Goal: Task Accomplishment & Management: Use online tool/utility

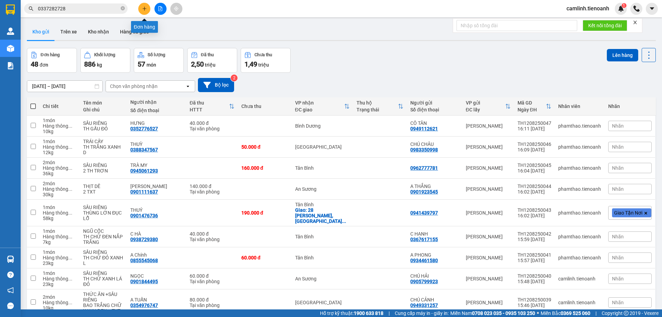
click at [141, 10] on button at bounding box center [144, 9] width 12 height 12
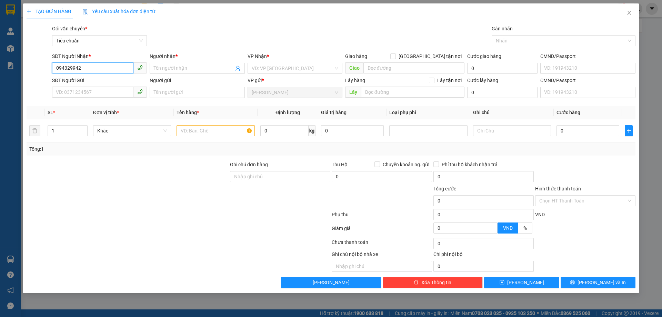
type input "0943299421"
click at [88, 69] on input "0943299421" at bounding box center [92, 67] width 81 height 11
paste input "0943299421"
type input "0943299421"
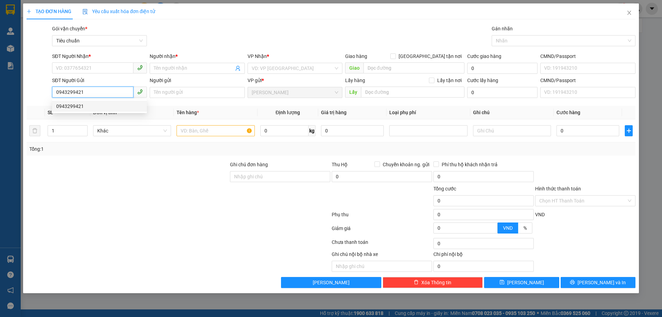
click at [87, 105] on div "0943299421" at bounding box center [99, 106] width 87 height 8
type input "0334648081"
type input "CHỊ A MI"
type input "60.000"
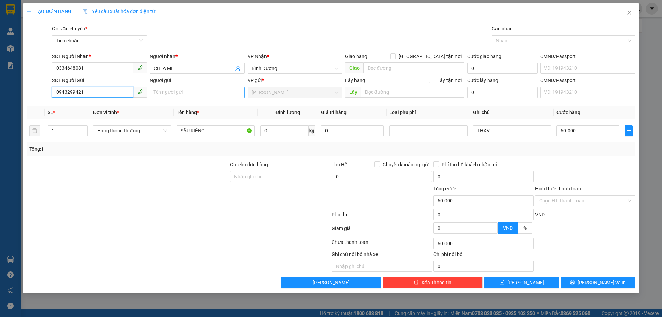
type input "0943299421"
click at [219, 92] on input "Người gửi" at bounding box center [197, 92] width 95 height 11
type input "h"
click at [164, 95] on input "H B RỚT" at bounding box center [197, 92] width 95 height 11
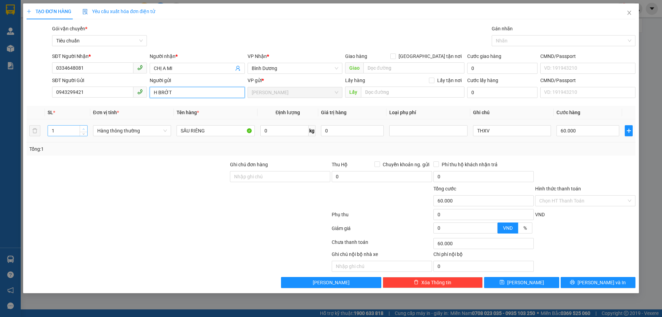
type input "H BRỚT"
type input "2"
drag, startPoint x: 81, startPoint y: 129, endPoint x: 98, endPoint y: 129, distance: 16.5
click at [81, 129] on span "Increase Value" at bounding box center [84, 127] width 8 height 5
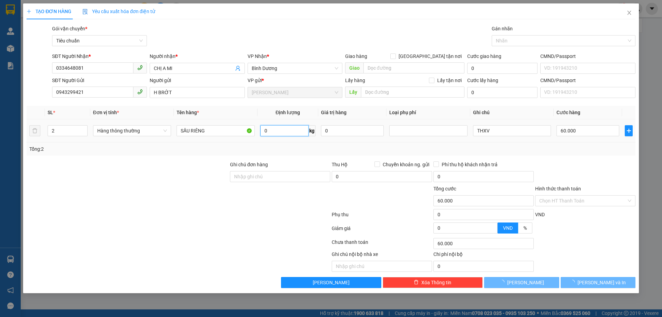
click at [289, 132] on input "0" at bounding box center [284, 130] width 48 height 11
type input "0"
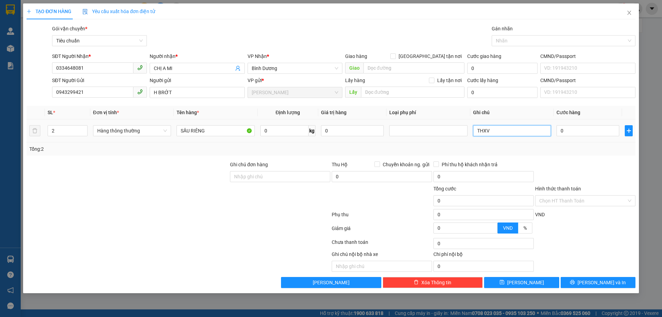
click at [476, 133] on input "THXV" at bounding box center [512, 130] width 78 height 11
type input "2THXV"
click at [567, 131] on input "0" at bounding box center [587, 130] width 63 height 11
type input "4"
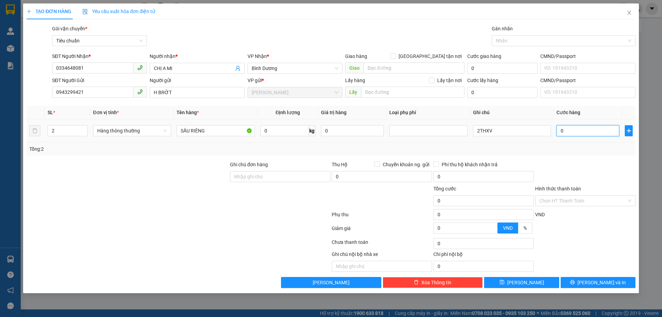
type input "4"
type input "45"
type input "0"
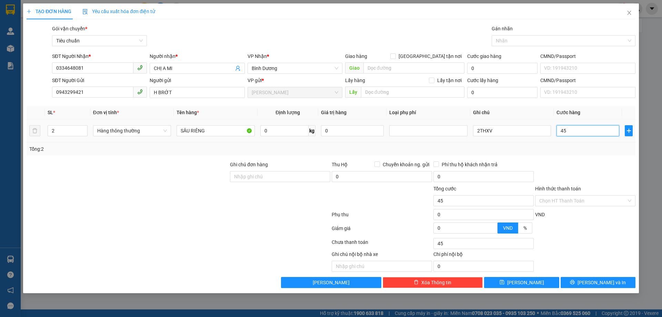
type input "0"
type input "45/2"
click at [581, 159] on div "Transit Pickup Surcharge Ids Transit Deliver Surcharge Ids Transit Deliver Surc…" at bounding box center [331, 156] width 609 height 263
type input "23.000"
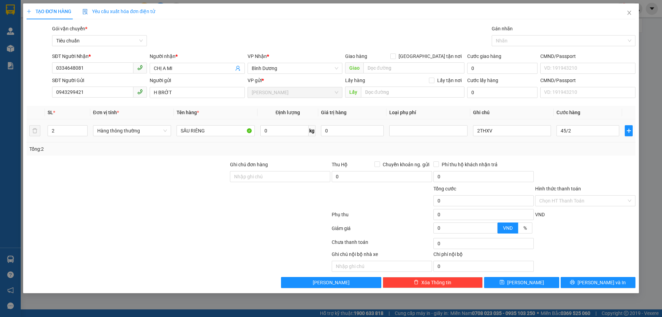
type input "23.000"
click at [283, 125] on input "0" at bounding box center [284, 130] width 48 height 11
type input "23"
click at [298, 151] on div "Tổng: 2" at bounding box center [330, 149] width 603 height 8
type input "60.000"
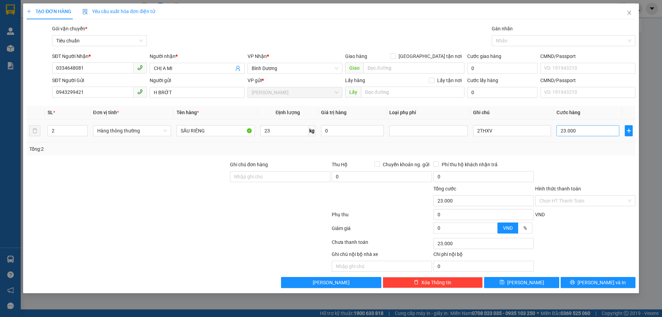
type input "60.000"
click at [588, 128] on input "60.000" at bounding box center [587, 130] width 63 height 11
type input "1"
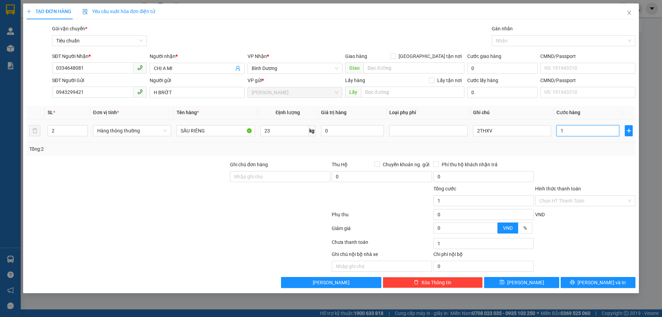
type input "12"
type input "120"
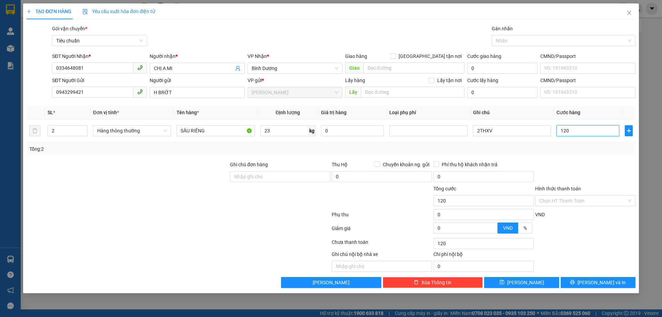
type input "120"
type input "120.000"
click at [590, 144] on div "Tổng: 2" at bounding box center [331, 148] width 609 height 13
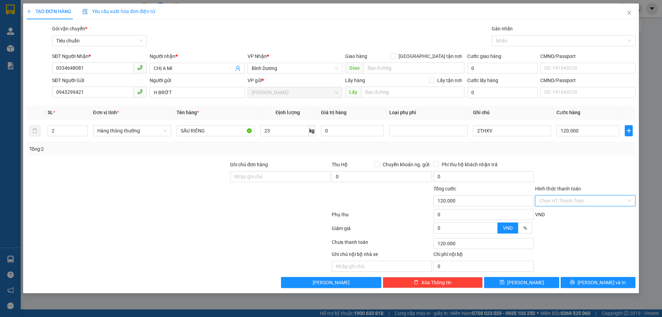
drag, startPoint x: 579, startPoint y: 202, endPoint x: 580, endPoint y: 214, distance: 11.4
click at [579, 203] on input "Hình thức thanh toán" at bounding box center [582, 200] width 87 height 10
click at [579, 216] on div "Tại văn phòng" at bounding box center [585, 215] width 92 height 8
type input "0"
click at [575, 280] on icon "printer" at bounding box center [572, 282] width 5 height 5
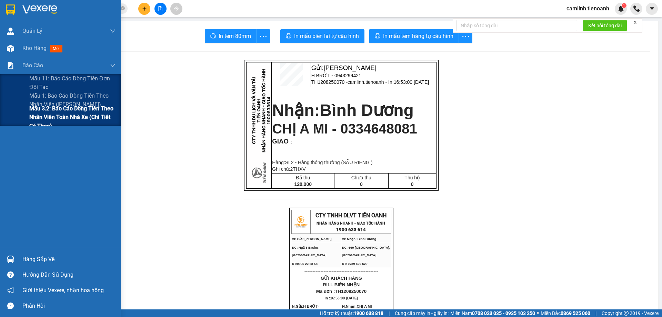
drag, startPoint x: 56, startPoint y: 102, endPoint x: 74, endPoint y: 106, distance: 18.7
click at [57, 102] on span "Mẫu 1: Báo cáo dòng tiền theo nhân viên ([PERSON_NAME])" at bounding box center [72, 99] width 86 height 17
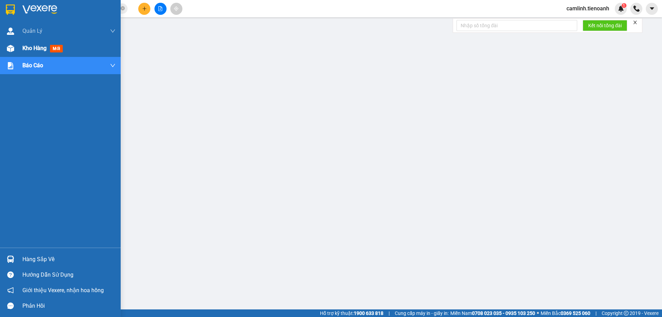
click at [6, 52] on div at bounding box center [10, 48] width 12 height 12
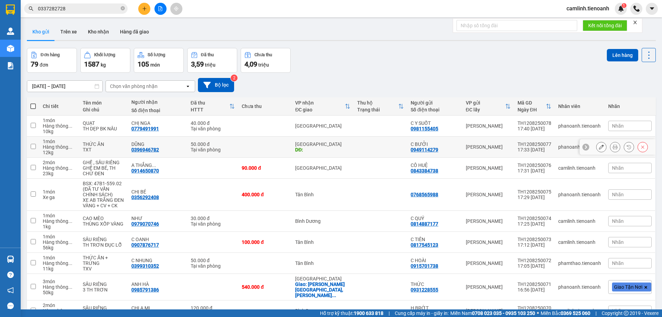
click at [598, 145] on button at bounding box center [601, 147] width 10 height 12
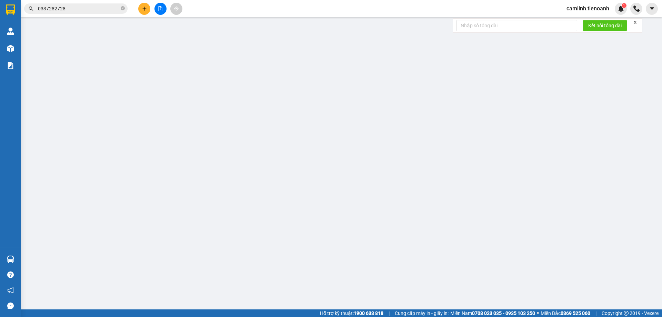
type input "0396946782"
type input "DŨNG"
type input "0949114279"
type input "C BƯỞI"
type input "50.000"
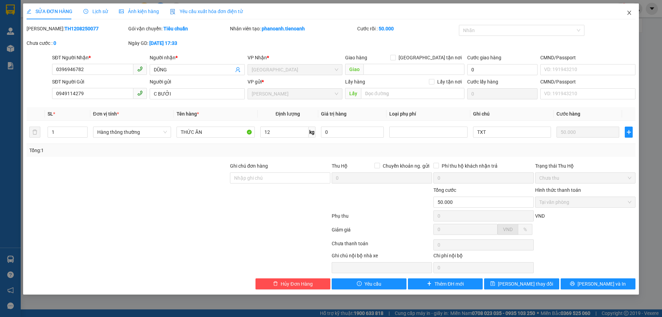
click at [630, 13] on icon "close" at bounding box center [629, 13] width 6 height 6
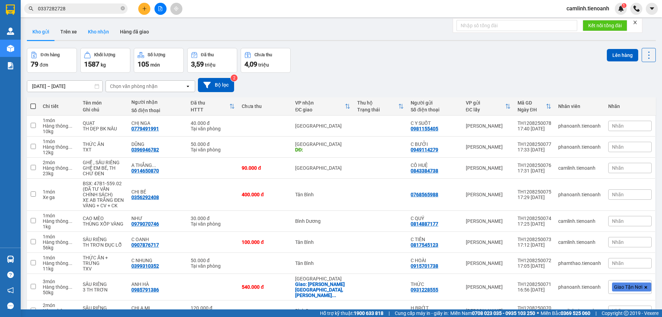
click at [96, 34] on button "Kho nhận" at bounding box center [98, 31] width 32 height 17
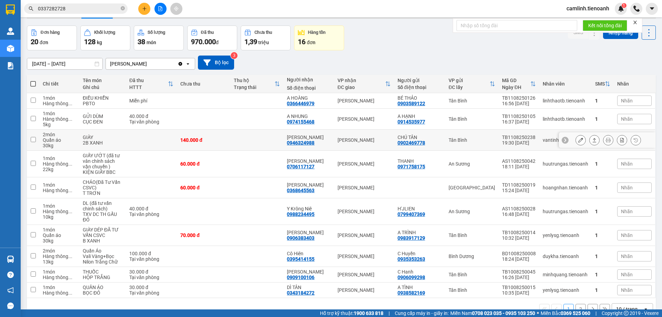
scroll to position [34, 0]
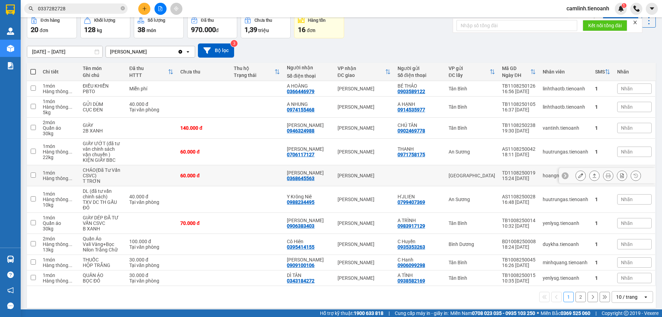
click at [327, 178] on div "Xuân Anh 0368645563" at bounding box center [308, 175] width 43 height 11
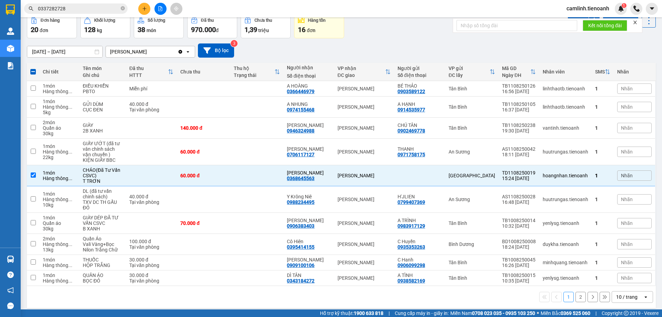
click at [643, 295] on icon "open" at bounding box center [646, 297] width 6 height 6
click at [635, 284] on span "100 / trang" at bounding box center [624, 281] width 25 height 7
checkbox input "false"
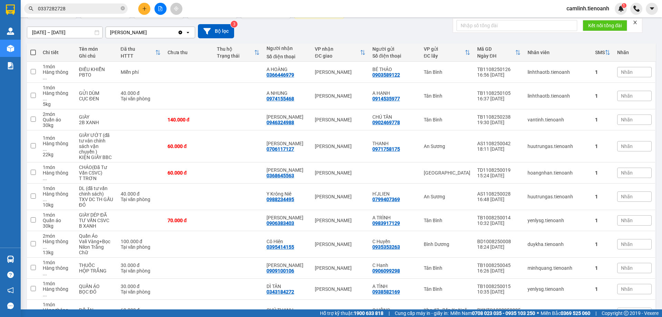
scroll to position [0, 0]
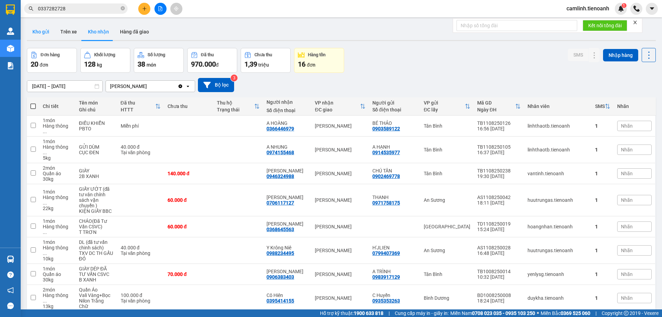
click at [31, 37] on button "Kho gửi" at bounding box center [41, 31] width 28 height 17
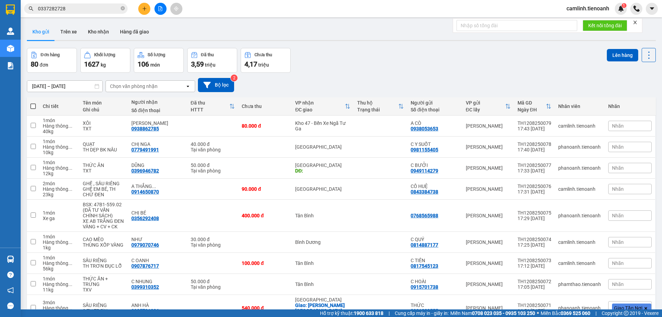
click at [32, 106] on span at bounding box center [33, 106] width 6 height 6
click at [33, 103] on input "checkbox" at bounding box center [33, 103] width 0 height 0
checkbox input "true"
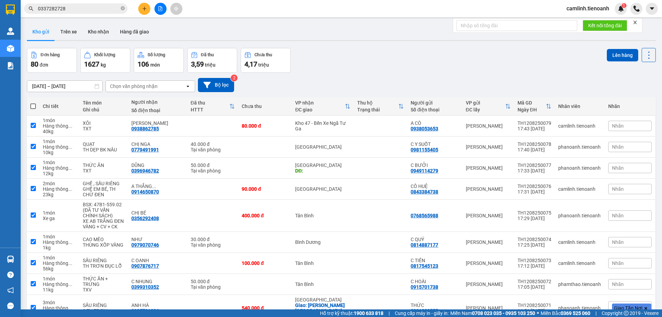
checkbox input "true"
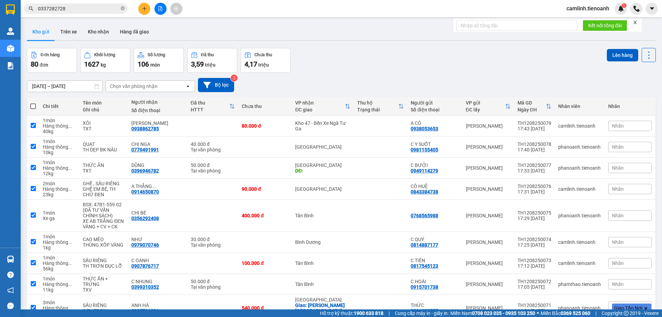
checkbox input "true"
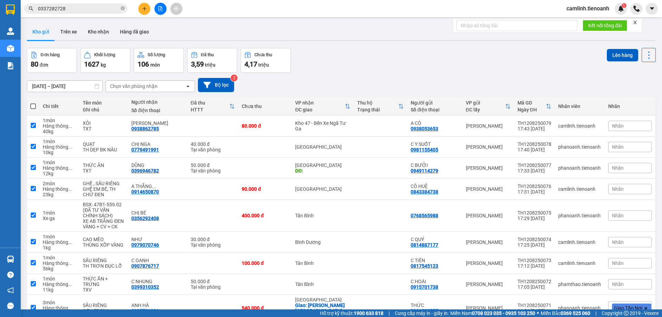
checkbox input "true"
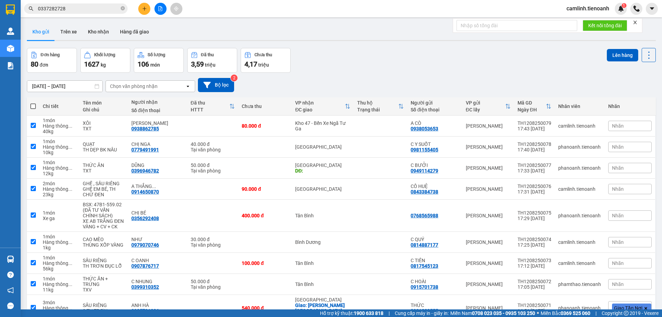
checkbox input "true"
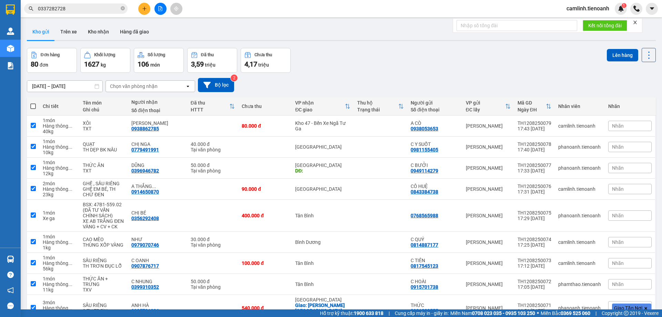
checkbox input "true"
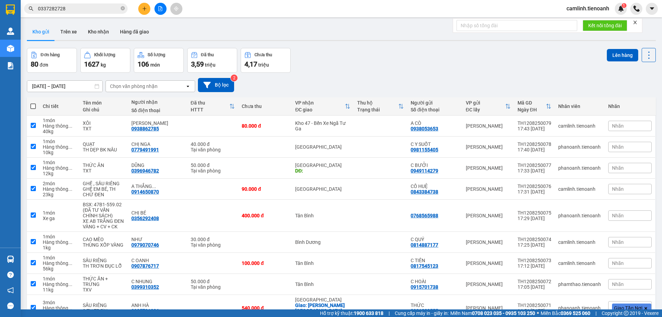
checkbox input "true"
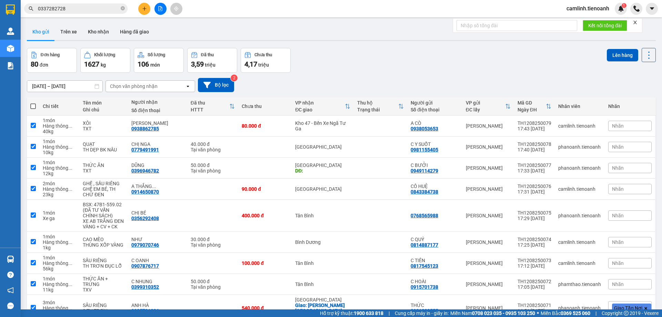
checkbox input "true"
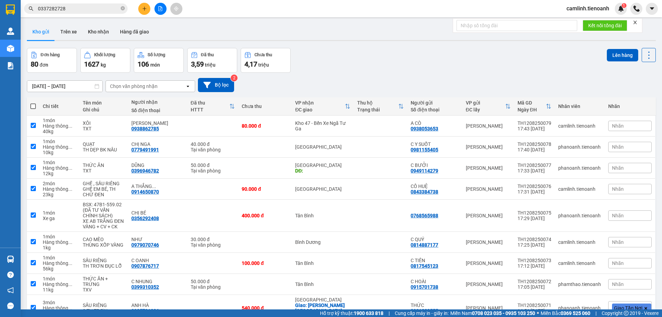
checkbox input "true"
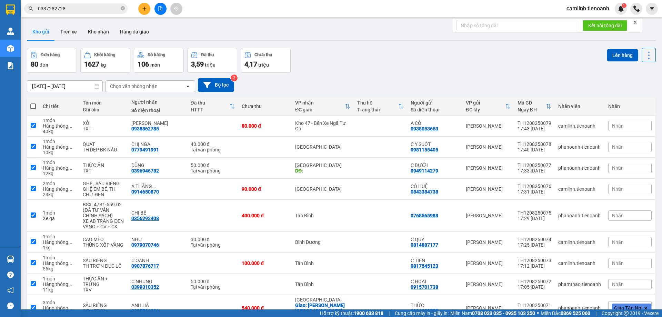
checkbox input "true"
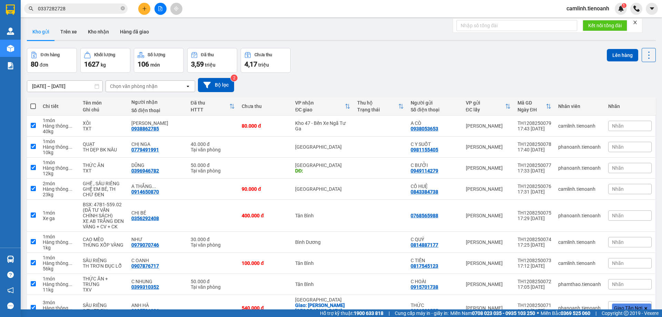
checkbox input "true"
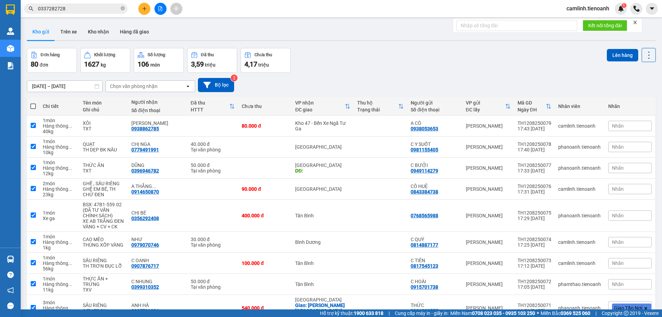
checkbox input "true"
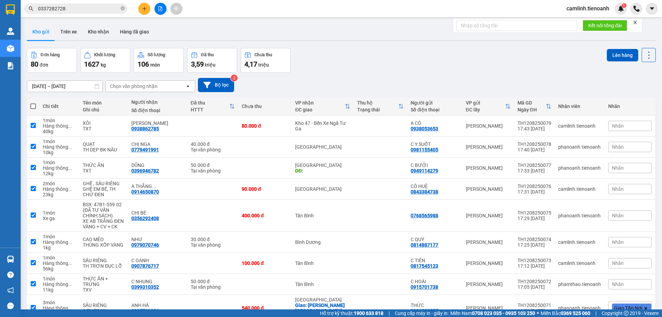
checkbox input "true"
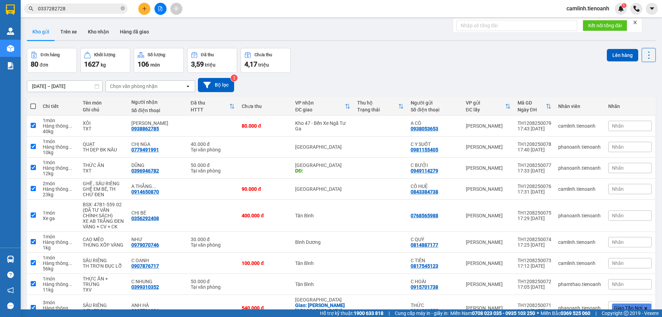
checkbox input "true"
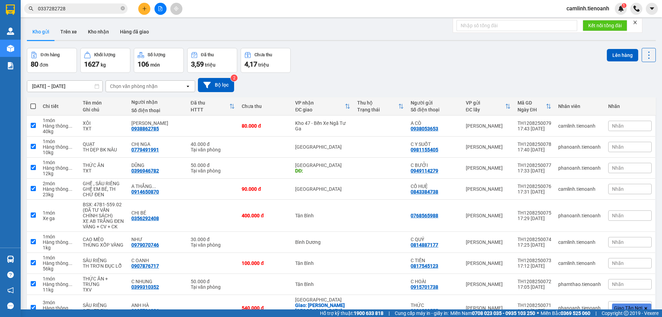
checkbox input "true"
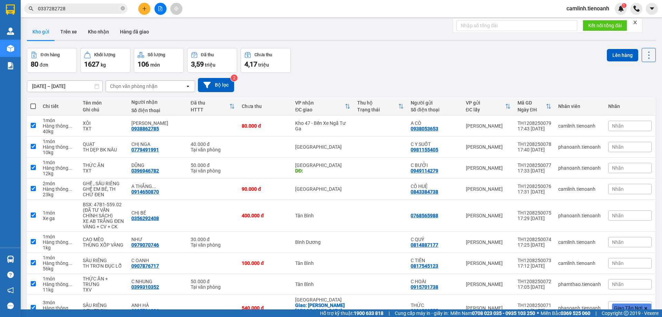
checkbox input "true"
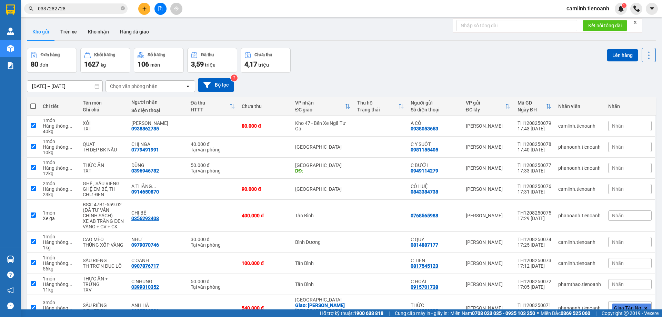
checkbox input "true"
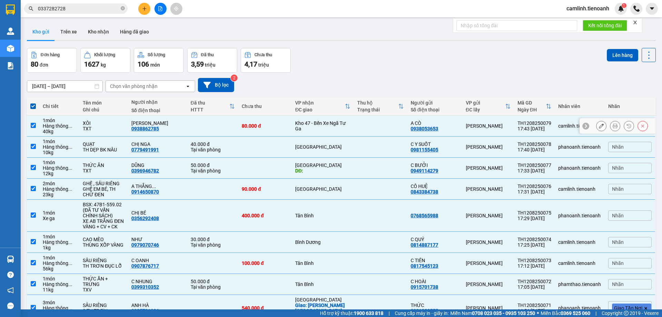
click at [308, 129] on div "Kho 47 - Bến Xe Ngã Tư Ga" at bounding box center [322, 125] width 55 height 11
checkbox input "false"
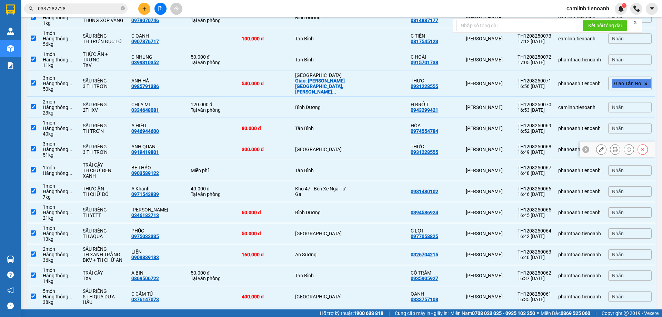
scroll to position [241, 0]
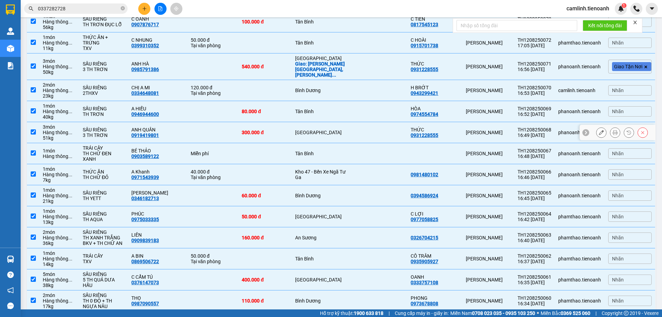
click at [330, 171] on div "Kho 47 - Bến Xe Ngã Tư Ga" at bounding box center [322, 174] width 55 height 11
checkbox input "false"
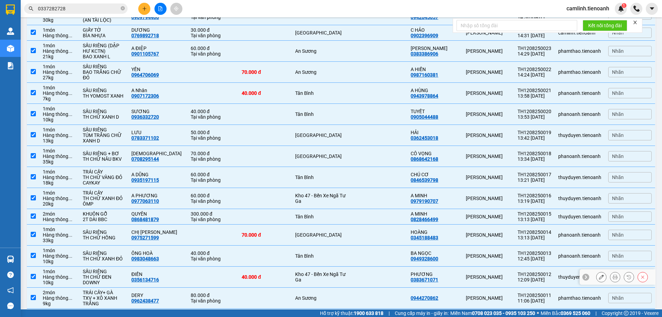
scroll to position [1292, 0]
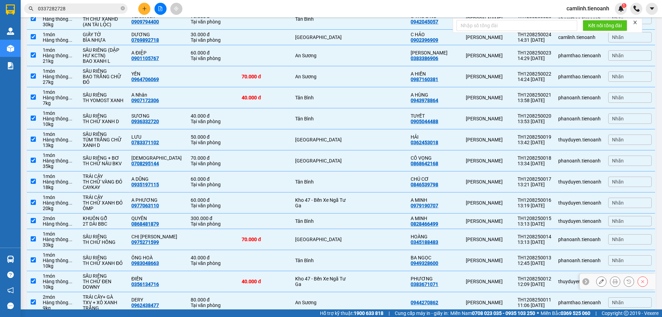
click at [312, 271] on td "Kho 47 - Bến Xe Ngã Tư Ga" at bounding box center [323, 281] width 62 height 21
checkbox input "false"
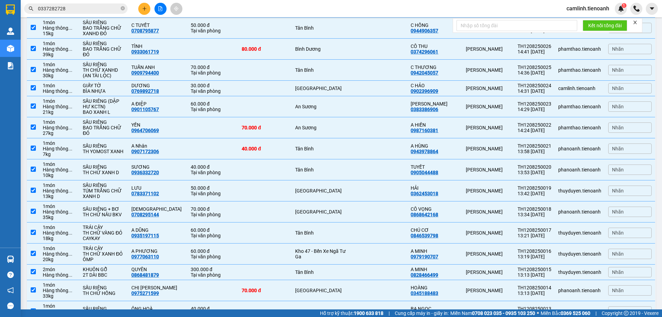
scroll to position [1223, 0]
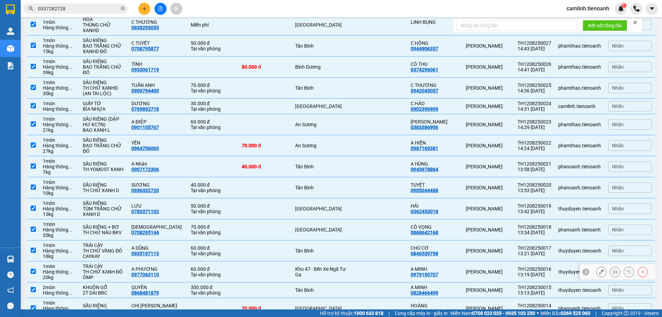
click at [314, 266] on div "Kho 47 - Bến Xe Ngã Tư Ga" at bounding box center [322, 271] width 55 height 11
checkbox input "false"
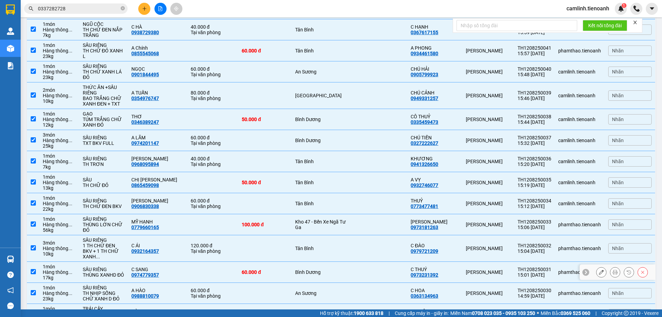
scroll to position [878, 0]
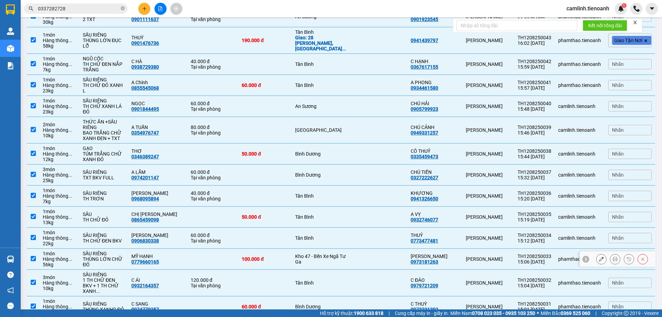
click at [321, 253] on div "Kho 47 - Bến Xe Ngã Tư Ga" at bounding box center [322, 258] width 55 height 11
checkbox input "false"
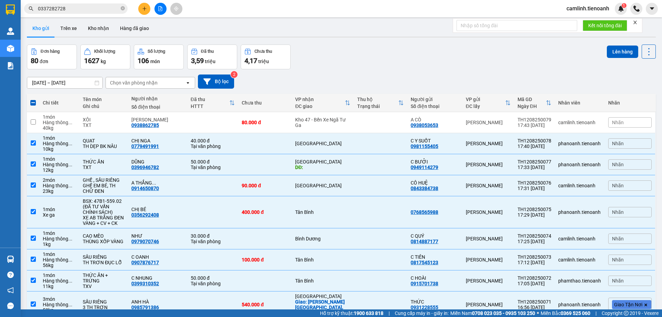
scroll to position [0, 0]
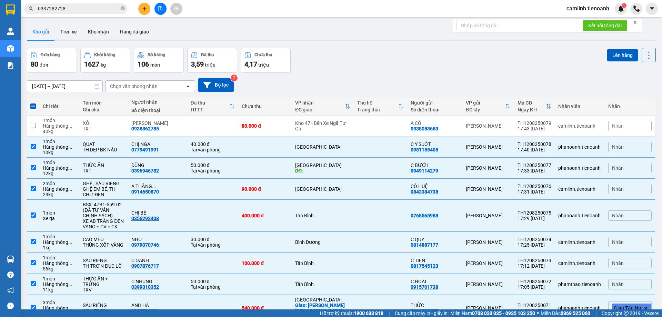
click at [38, 106] on th at bounding box center [33, 106] width 12 height 18
click at [35, 105] on span at bounding box center [33, 106] width 6 height 6
click at [33, 103] on input "checkbox" at bounding box center [33, 103] width 0 height 0
checkbox input "true"
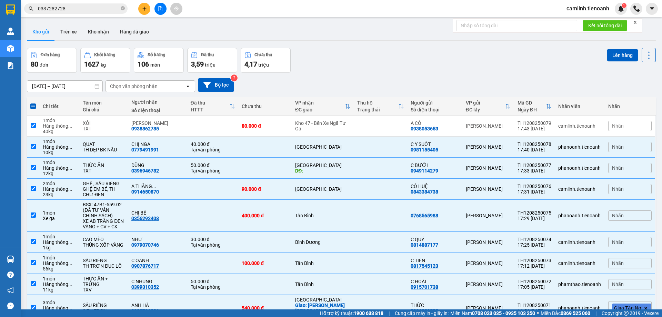
checkbox input "true"
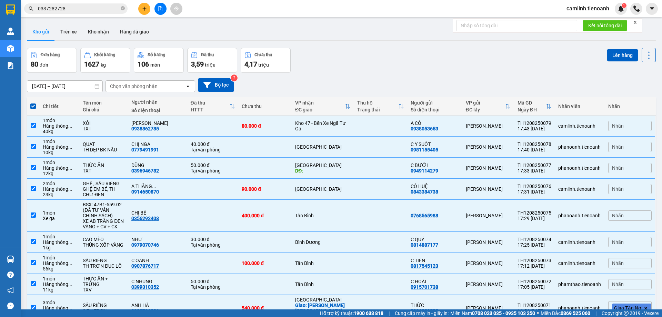
click at [35, 105] on span at bounding box center [33, 106] width 6 height 6
click at [33, 103] on input "checkbox" at bounding box center [33, 103] width 0 height 0
checkbox input "false"
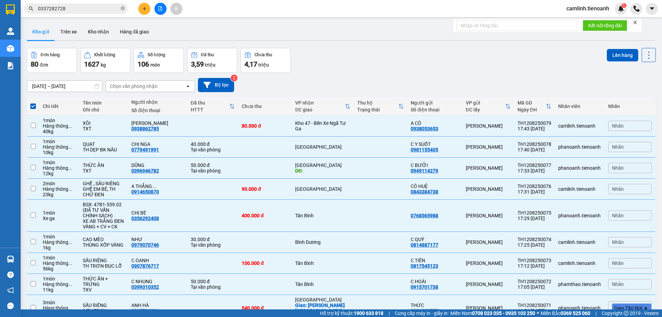
checkbox input "false"
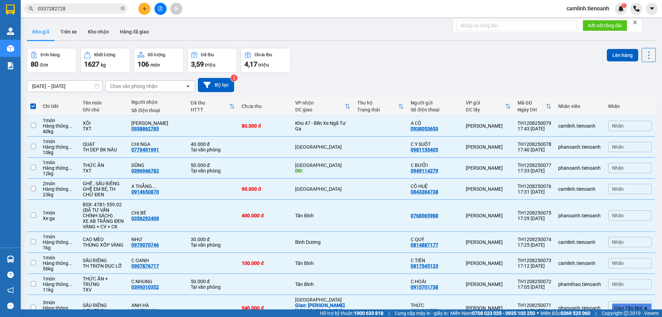
checkbox input "false"
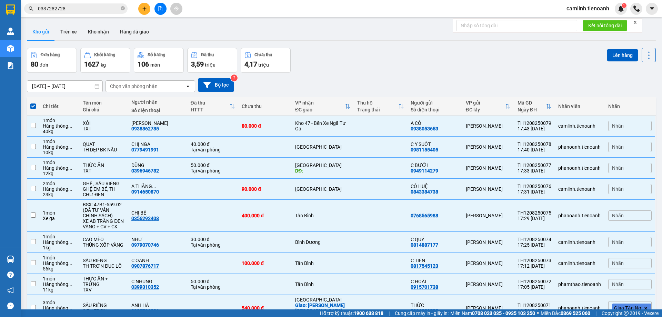
checkbox input "false"
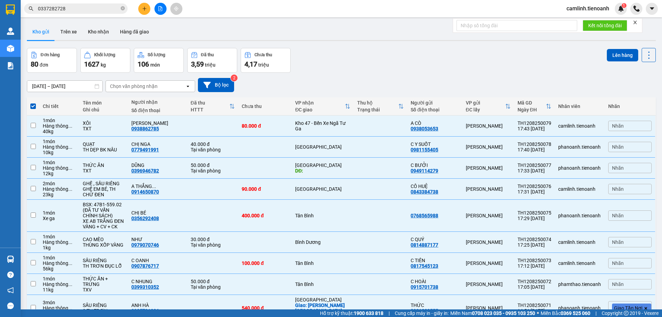
checkbox input "false"
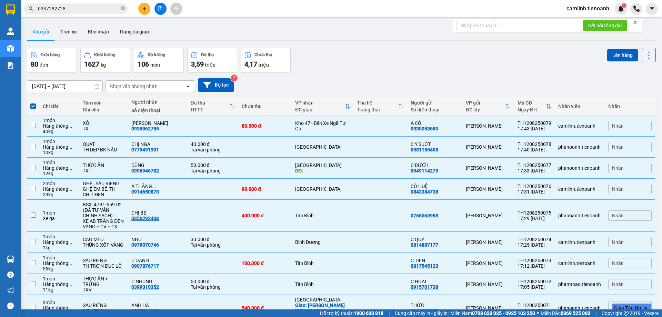
checkbox input "false"
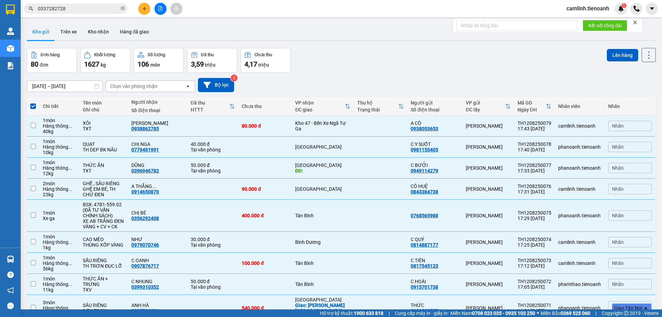
checkbox input "false"
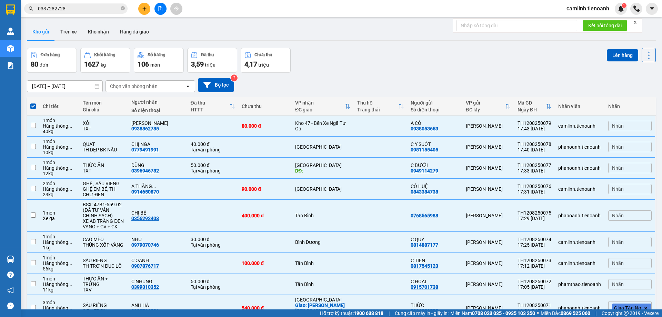
checkbox input "false"
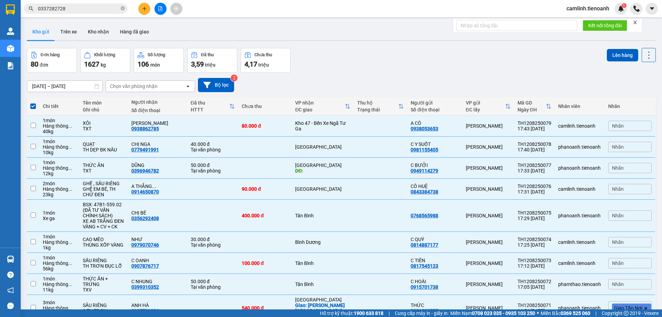
checkbox input "false"
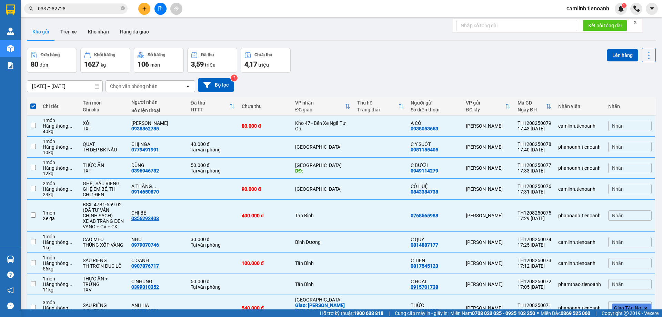
checkbox input "false"
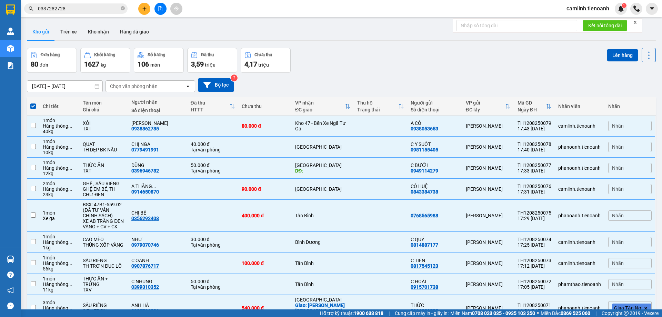
checkbox input "false"
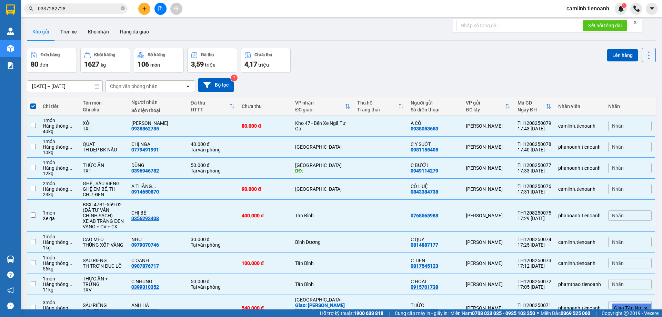
checkbox input "false"
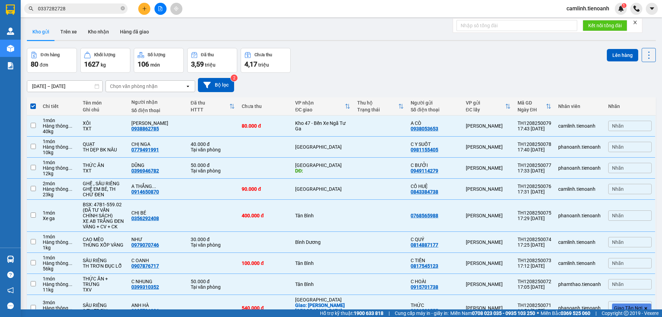
checkbox input "false"
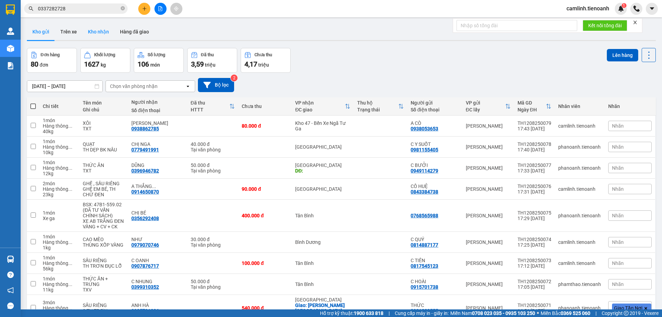
click at [93, 33] on button "Kho nhận" at bounding box center [98, 31] width 32 height 17
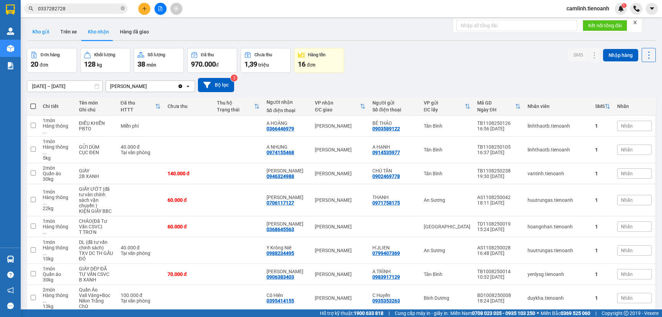
click at [41, 34] on button "Kho gửi" at bounding box center [41, 31] width 28 height 17
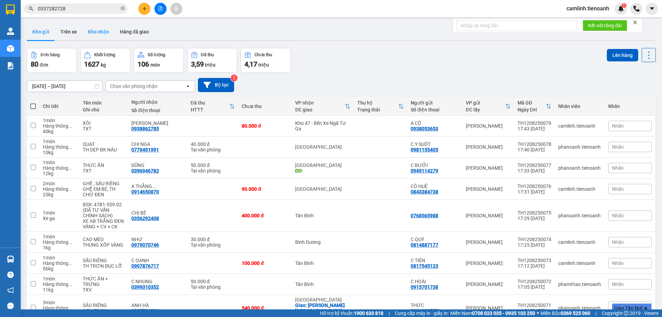
click at [98, 31] on button "Kho nhận" at bounding box center [98, 31] width 32 height 17
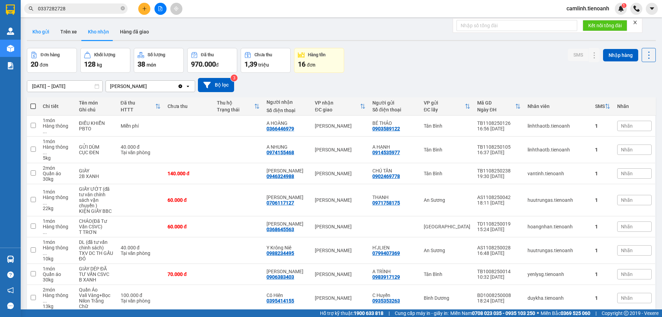
click at [34, 29] on button "Kho gửi" at bounding box center [41, 31] width 28 height 17
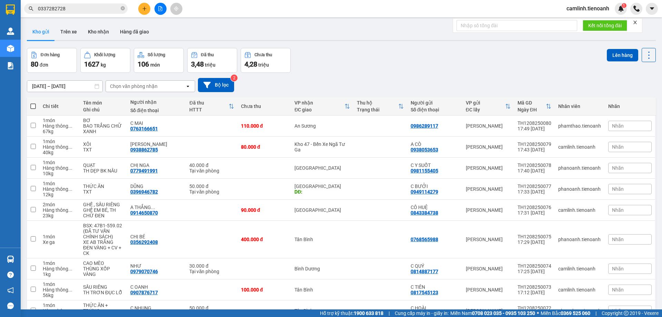
click at [32, 107] on span at bounding box center [33, 106] width 6 height 6
click at [33, 103] on input "checkbox" at bounding box center [33, 103] width 0 height 0
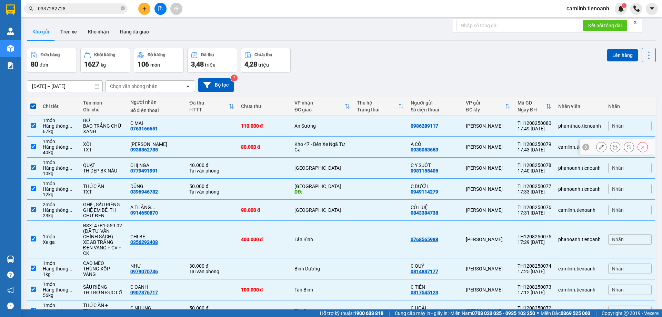
click at [360, 150] on td at bounding box center [380, 146] width 54 height 21
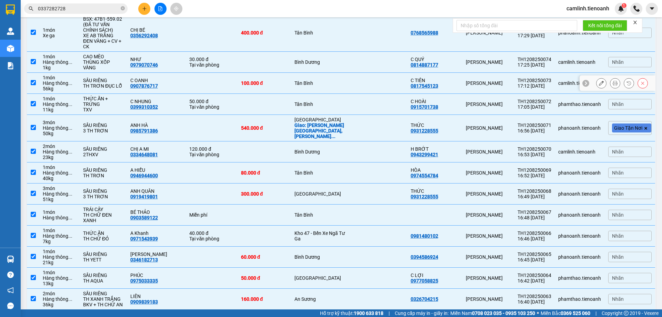
scroll to position [207, 0]
click at [350, 225] on td "Kho 47 - Bến Xe Ngã Tư Ga" at bounding box center [322, 235] width 62 height 21
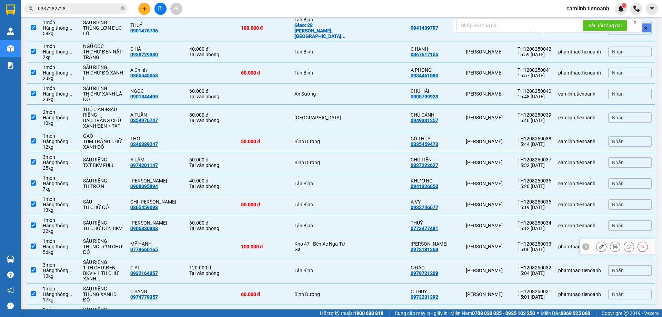
click at [350, 236] on td "Kho 47 - Bến Xe Ngã Tư Ga" at bounding box center [322, 246] width 62 height 21
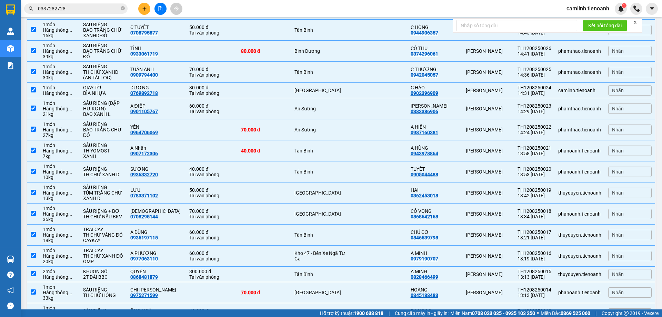
scroll to position [1310, 0]
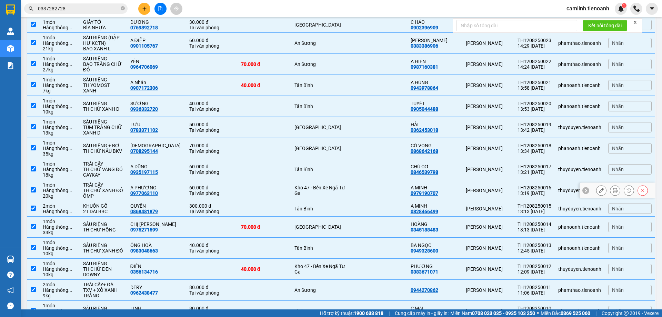
click at [344, 185] on div "Kho 47 - Bến Xe Ngã Tư Ga" at bounding box center [321, 190] width 55 height 11
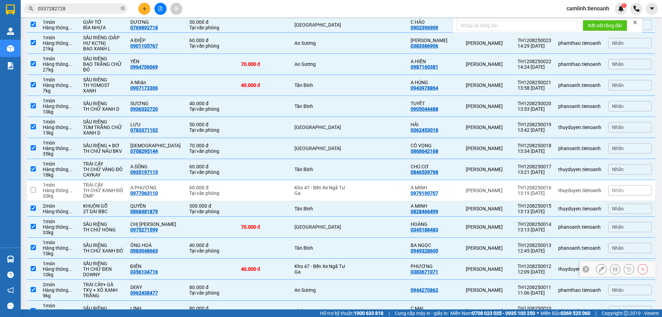
click at [348, 259] on td "Kho 47 - Bến Xe Ngã Tư Ga" at bounding box center [322, 269] width 62 height 21
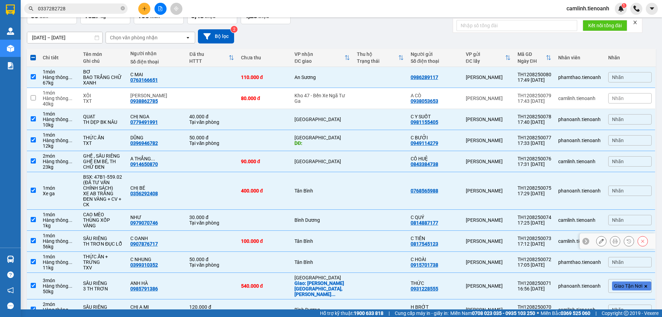
scroll to position [0, 0]
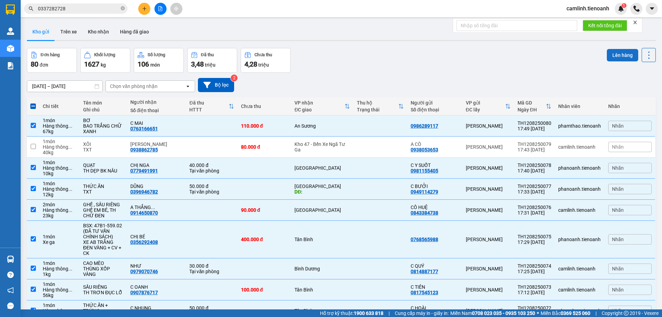
click at [618, 53] on button "Lên hàng" at bounding box center [622, 55] width 31 height 12
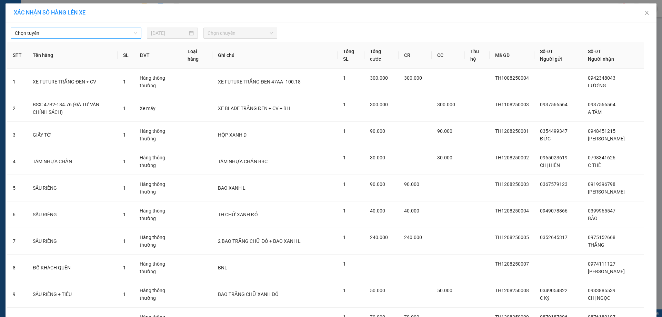
click at [101, 34] on span "Chọn tuyến" at bounding box center [76, 33] width 122 height 10
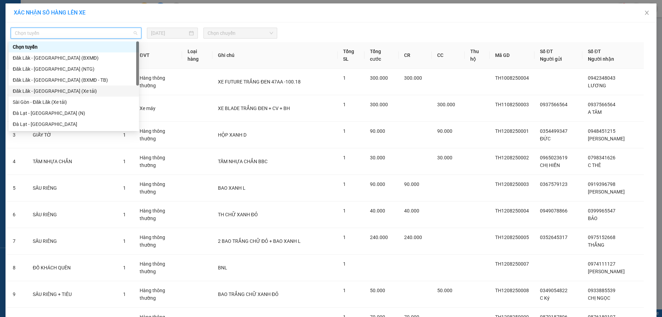
click at [94, 90] on div "Đăk Lăk - [GEOGRAPHIC_DATA] (Xe tải)" at bounding box center [74, 91] width 122 height 8
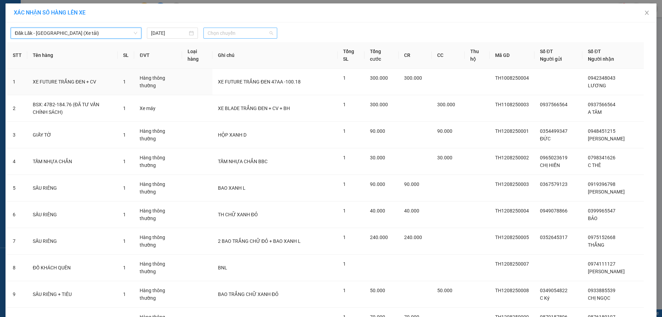
click at [227, 38] on div "Chọn chuyến" at bounding box center [240, 33] width 74 height 11
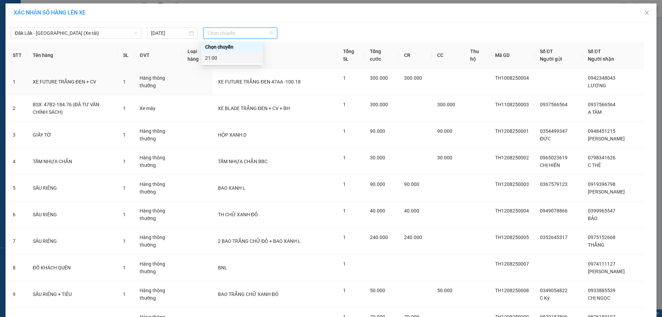
click at [228, 58] on div "21:00" at bounding box center [232, 58] width 54 height 8
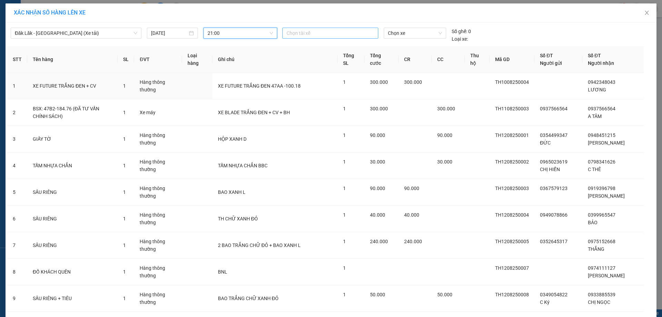
click at [318, 34] on div at bounding box center [330, 33] width 92 height 8
click at [419, 33] on span "Chọn xe" at bounding box center [415, 33] width 54 height 10
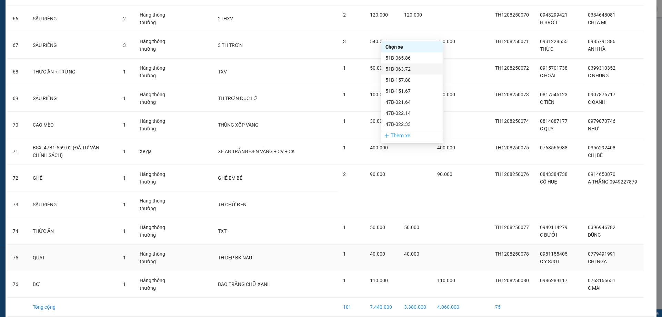
scroll to position [1823, 0]
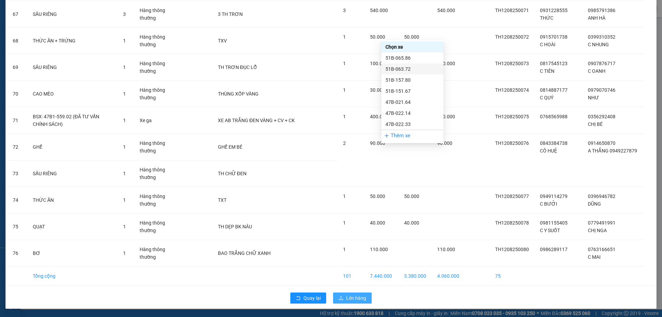
click at [342, 295] on button "Lên hàng" at bounding box center [352, 297] width 39 height 11
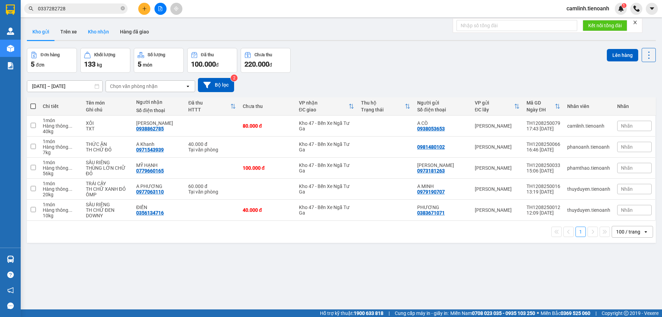
click at [94, 33] on button "Kho nhận" at bounding box center [98, 31] width 32 height 17
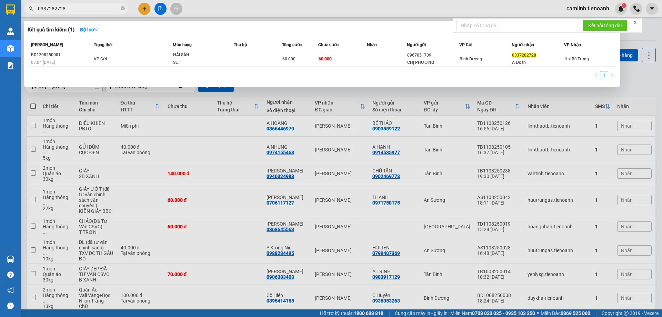
click at [95, 6] on input "0337282728" at bounding box center [78, 9] width 81 height 8
click at [95, 14] on div at bounding box center [331, 158] width 662 height 317
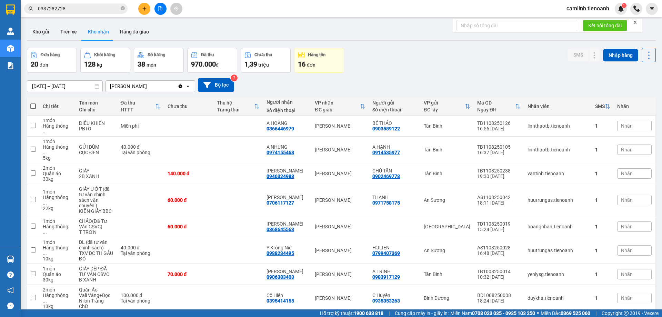
click at [97, 11] on input "0337282728" at bounding box center [78, 9] width 81 height 8
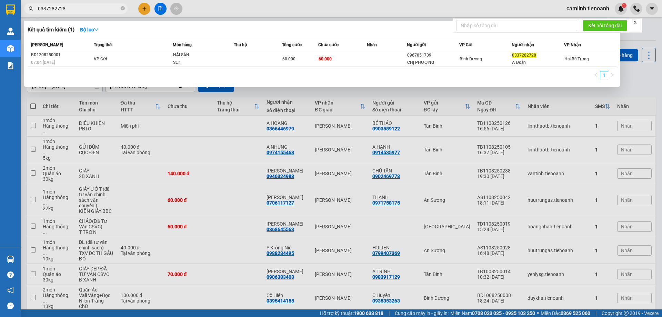
click at [97, 11] on input "0337282728" at bounding box center [78, 9] width 81 height 8
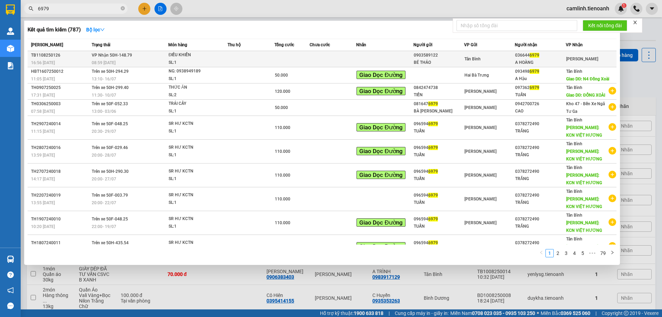
click at [456, 57] on div "0903589122" at bounding box center [439, 55] width 50 height 7
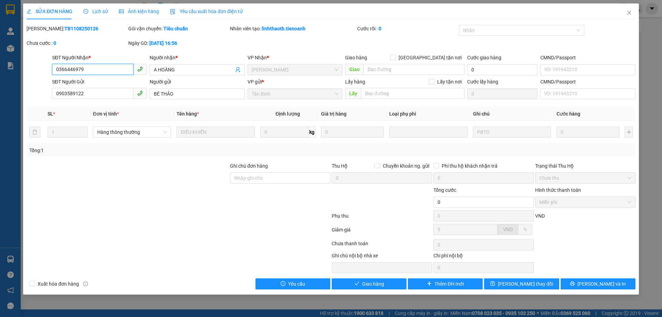
click at [87, 65] on input "0366446979" at bounding box center [92, 69] width 81 height 11
click at [398, 286] on button "Giao hàng" at bounding box center [369, 283] width 75 height 11
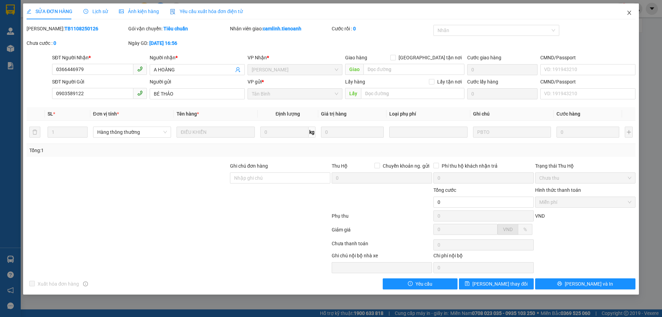
click at [629, 11] on icon "close" at bounding box center [629, 13] width 6 height 6
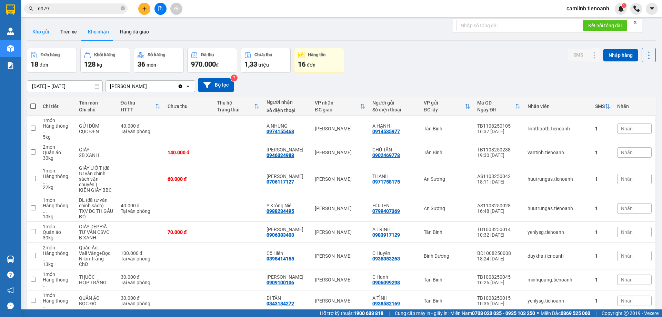
click at [32, 35] on button "Kho gửi" at bounding box center [41, 31] width 28 height 17
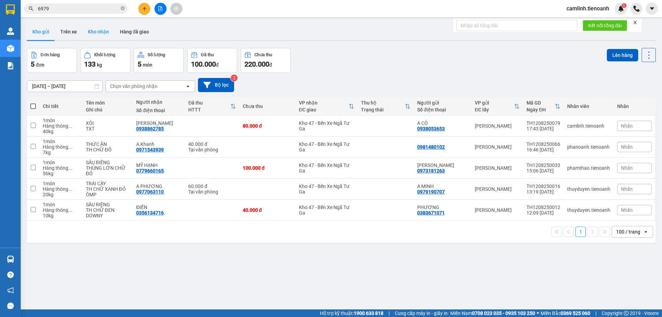
click at [100, 36] on button "Kho nhận" at bounding box center [98, 31] width 32 height 17
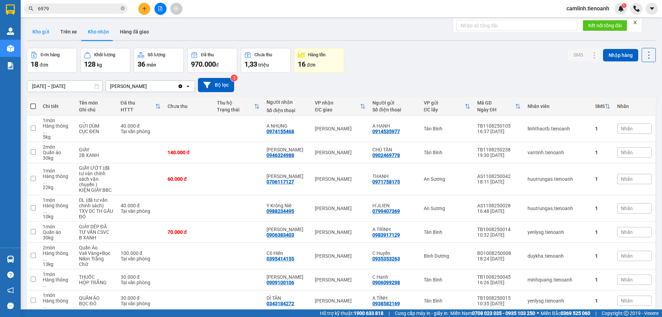
click at [49, 36] on button "Kho gửi" at bounding box center [41, 31] width 28 height 17
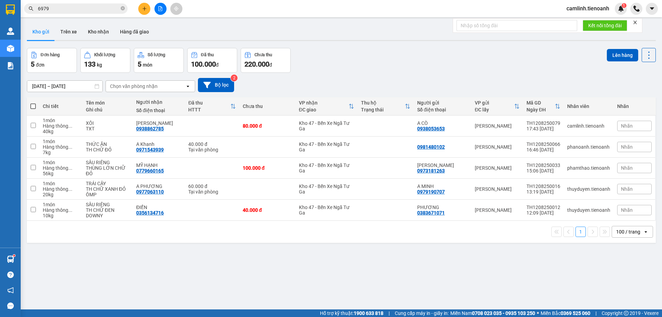
click at [73, 8] on input "6979" at bounding box center [78, 9] width 81 height 8
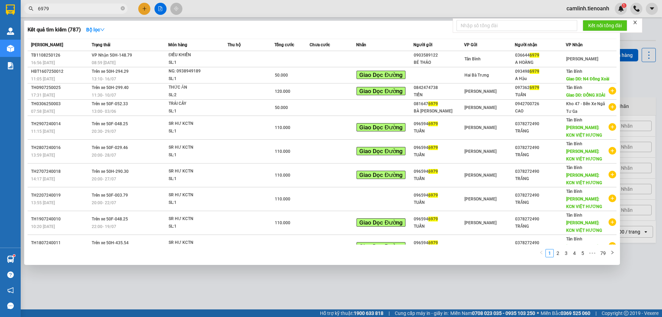
click at [73, 8] on input "6979" at bounding box center [78, 9] width 81 height 8
paste input "0945350307"
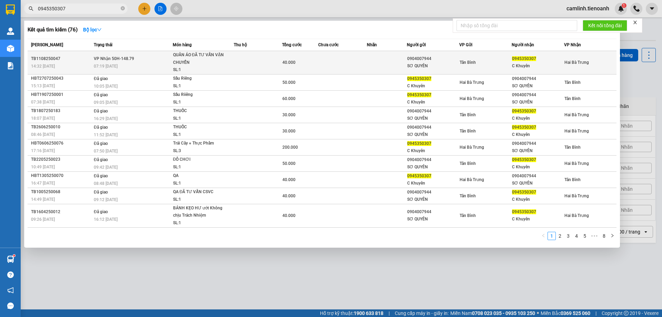
click at [392, 70] on td at bounding box center [387, 62] width 40 height 23
